Goal: Navigation & Orientation: Find specific page/section

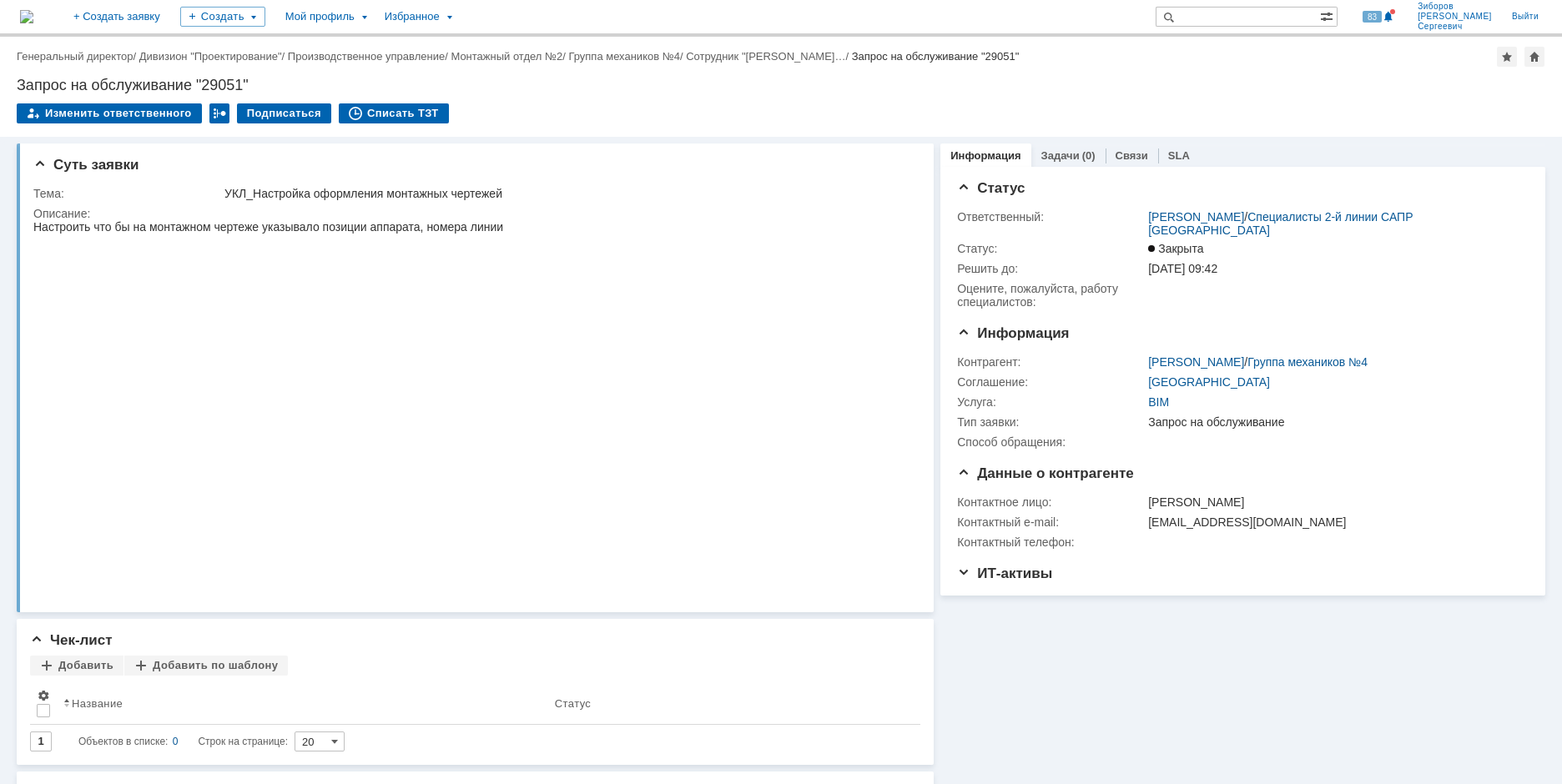
click at [33, 19] on img at bounding box center [26, 16] width 13 height 13
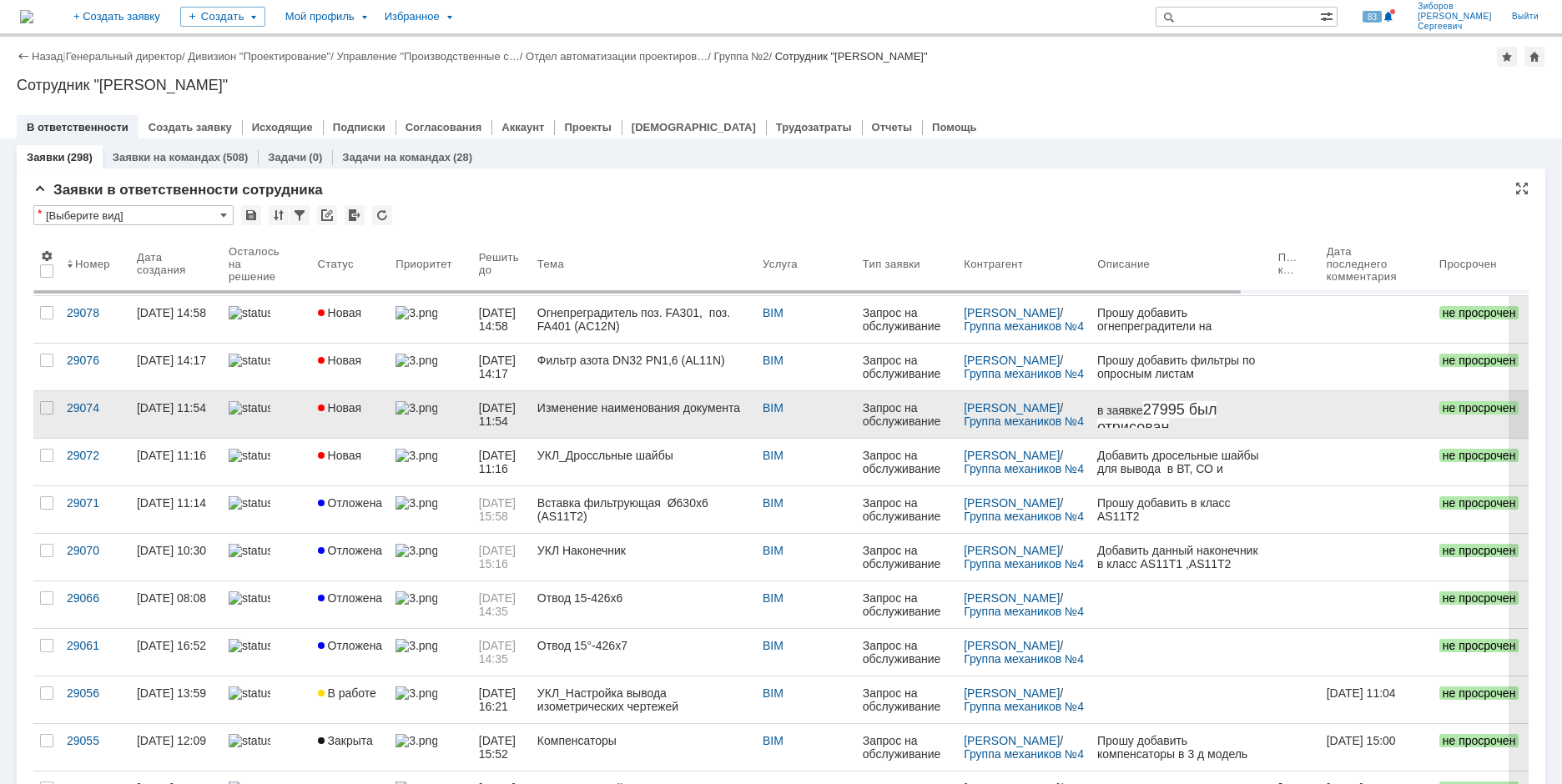
click at [600, 405] on div "Изменение наименования документа" at bounding box center [643, 407] width 212 height 13
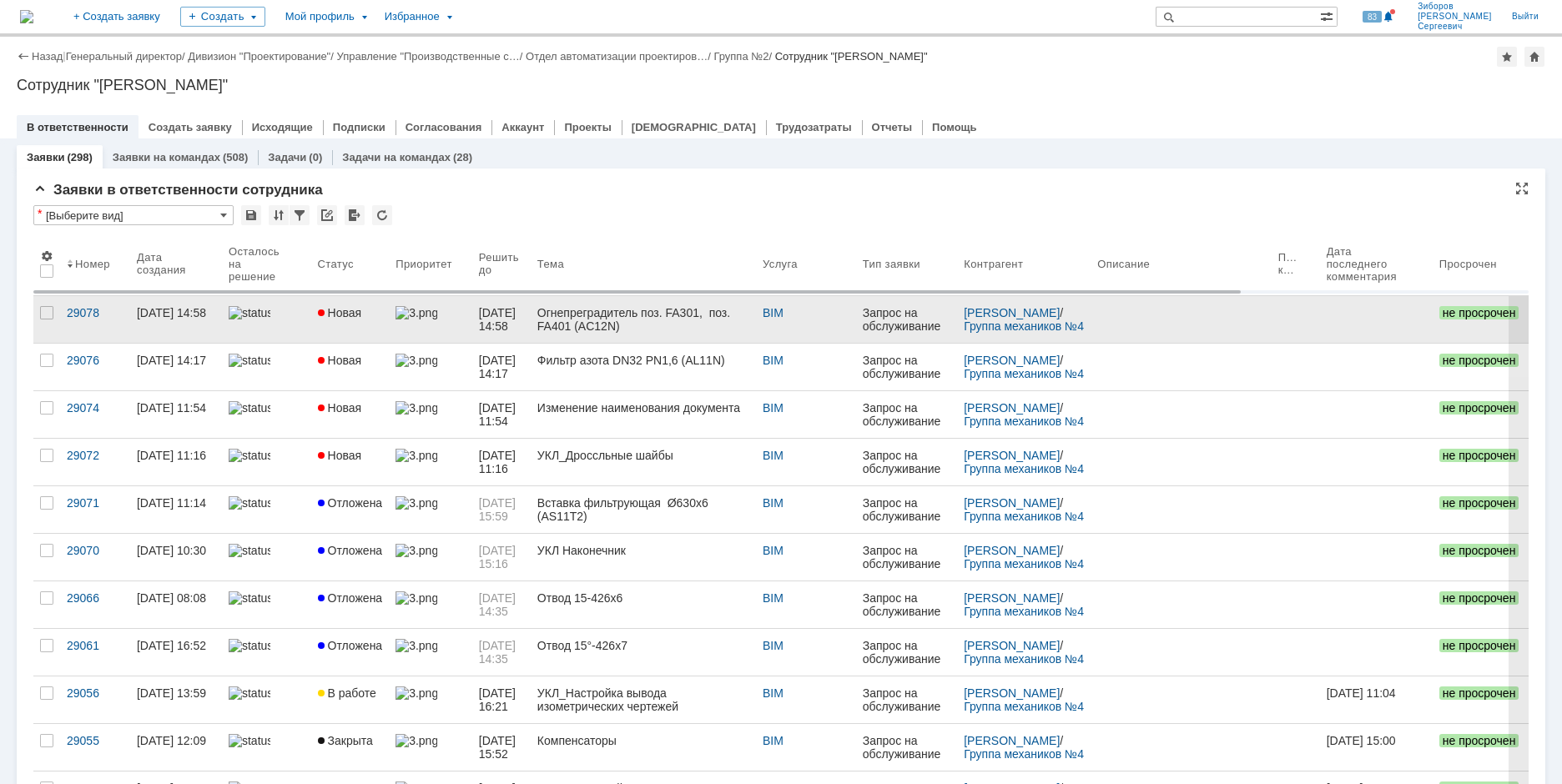
click at [524, 322] on div "[DATE] 14:58" at bounding box center [502, 320] width 45 height 27
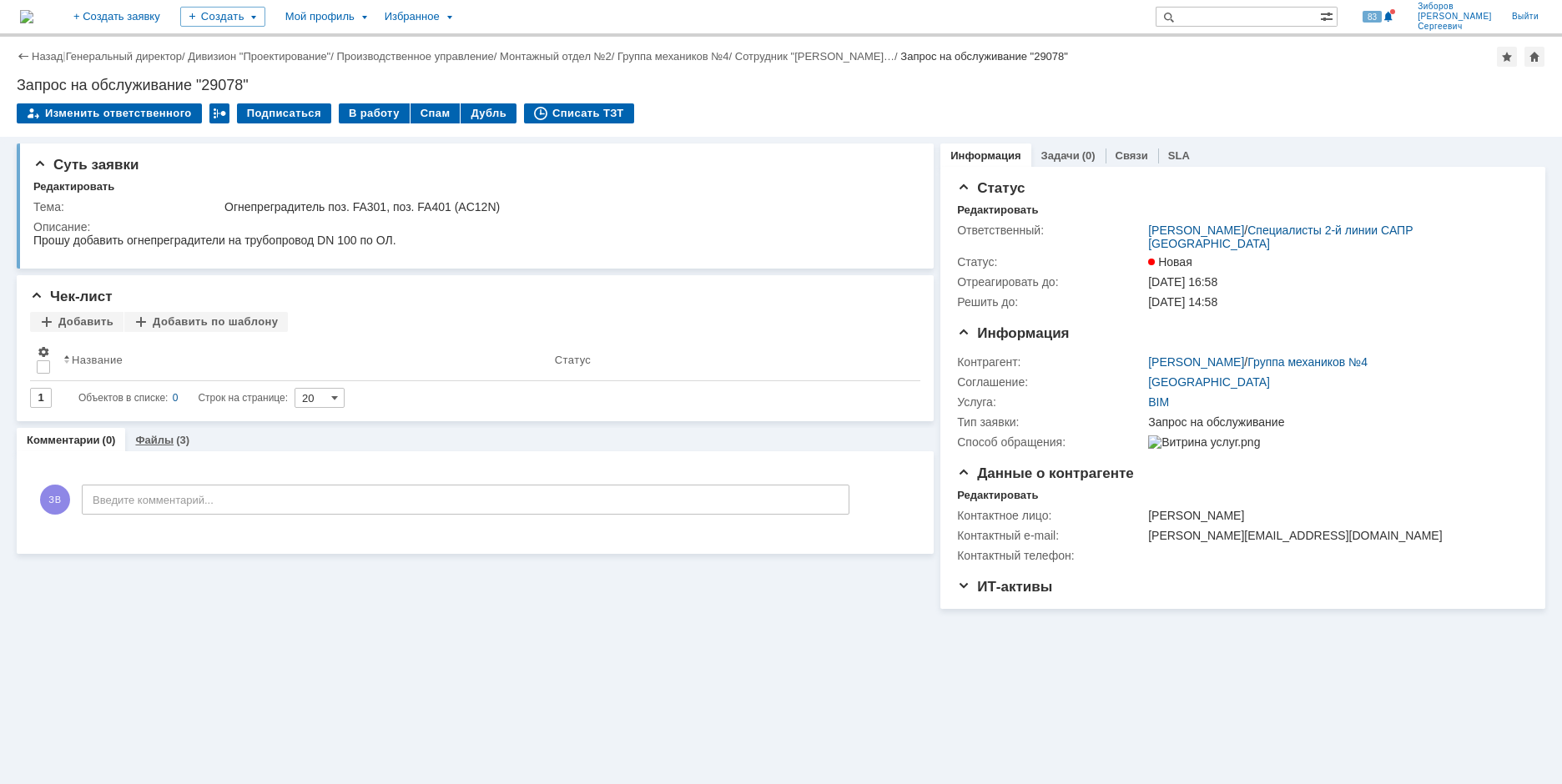
click at [169, 438] on link "Файлы" at bounding box center [155, 440] width 38 height 12
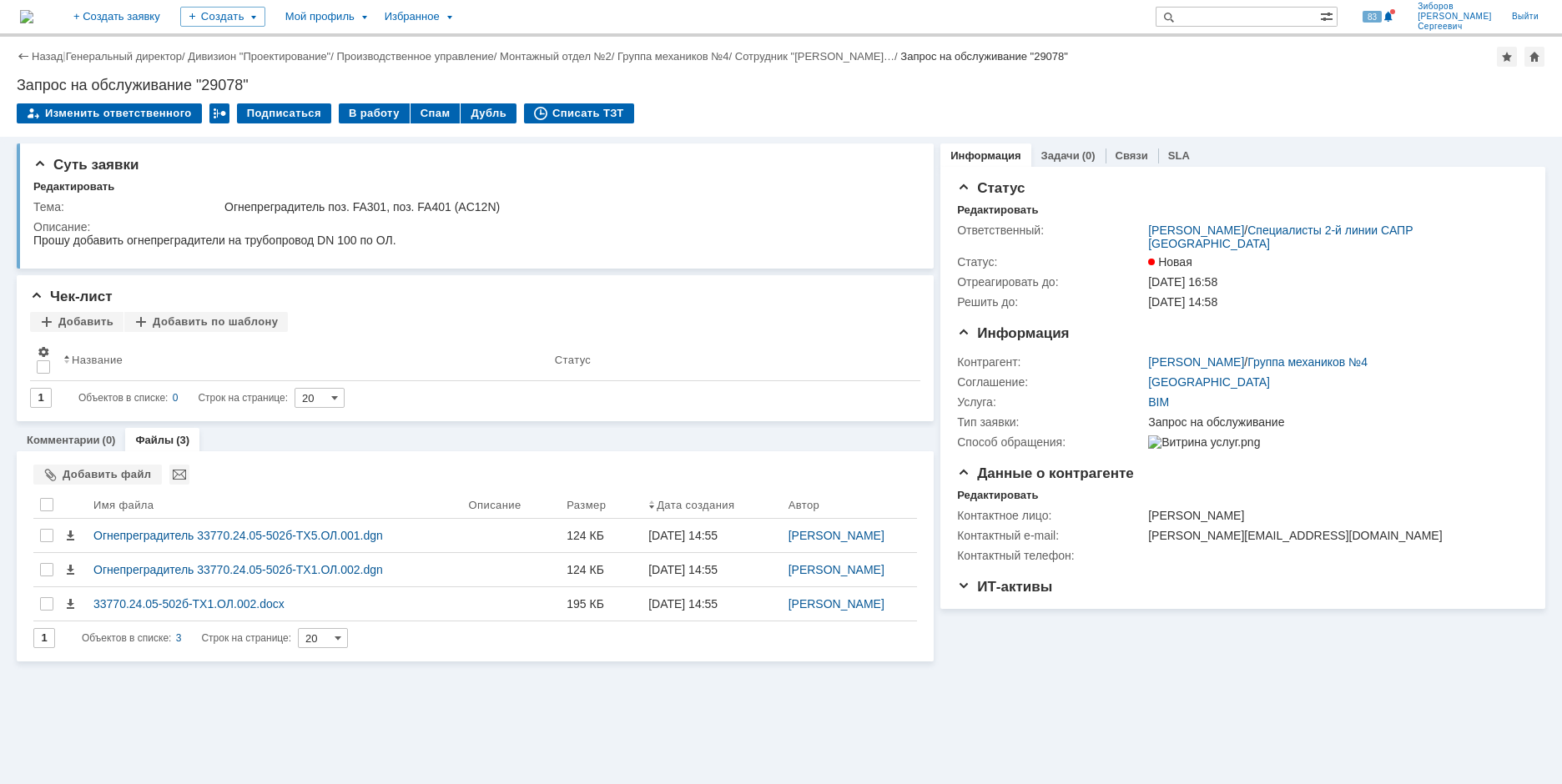
click at [33, 16] on img at bounding box center [26, 16] width 13 height 13
